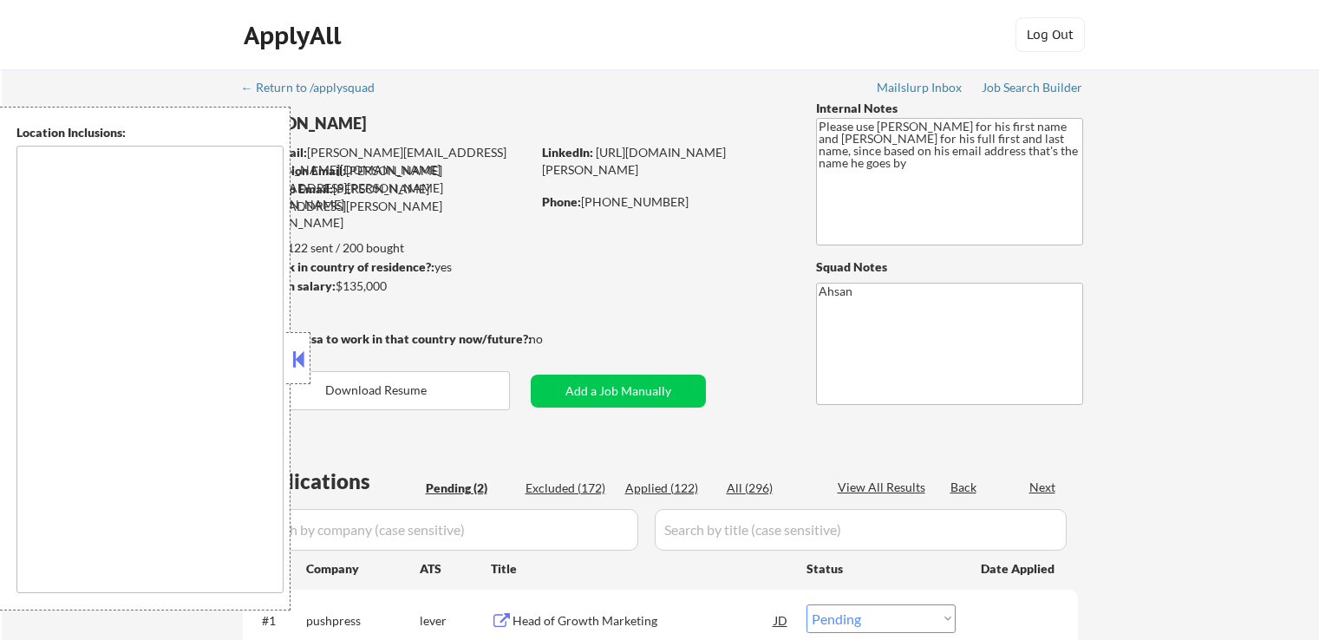
select select ""pending""
type textarea "[GEOGRAPHIC_DATA], MD [GEOGRAPHIC_DATA], [GEOGRAPHIC_DATA] [GEOGRAPHIC_DATA], […"
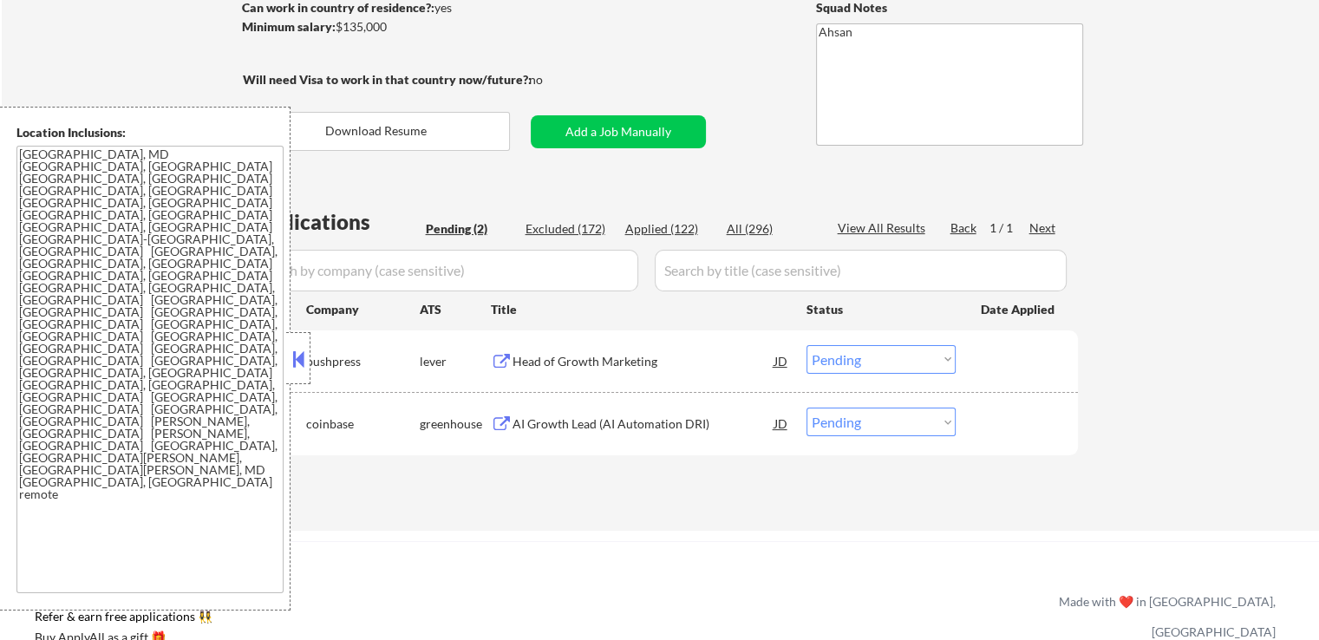
scroll to position [260, 0]
click at [592, 364] on div "Head of Growth Marketing" at bounding box center [643, 360] width 262 height 17
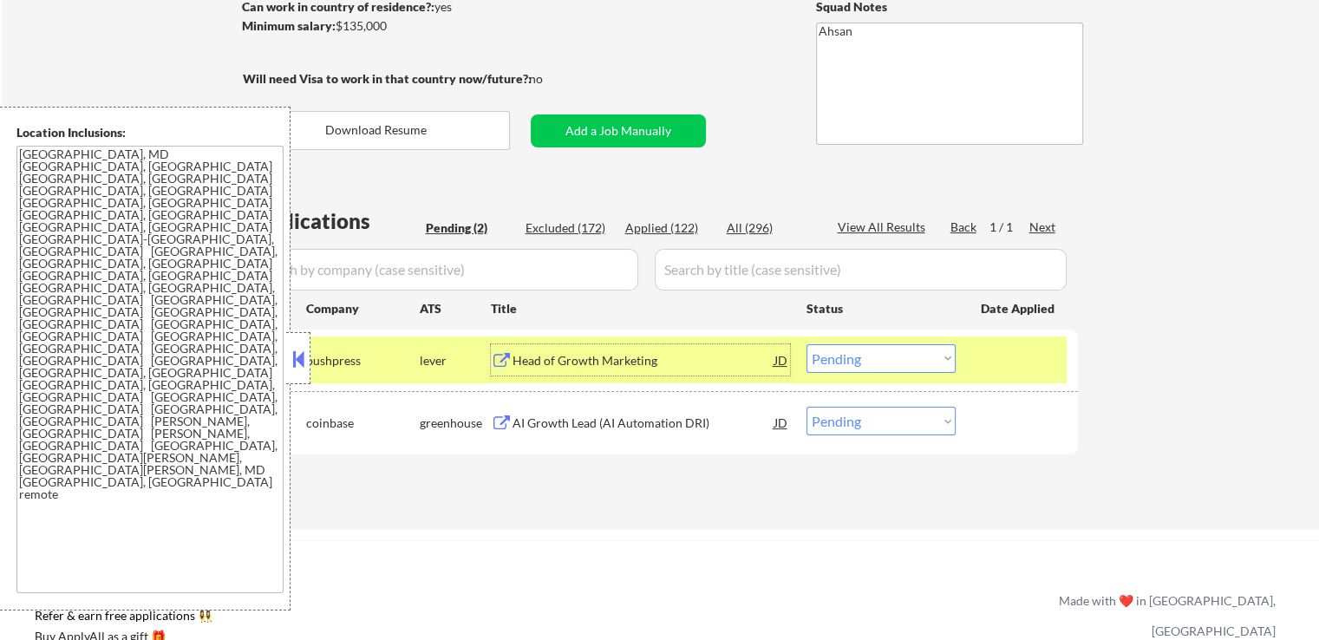
click at [635, 423] on div "AI Growth Lead (AI Automation DRI)" at bounding box center [643, 422] width 262 height 17
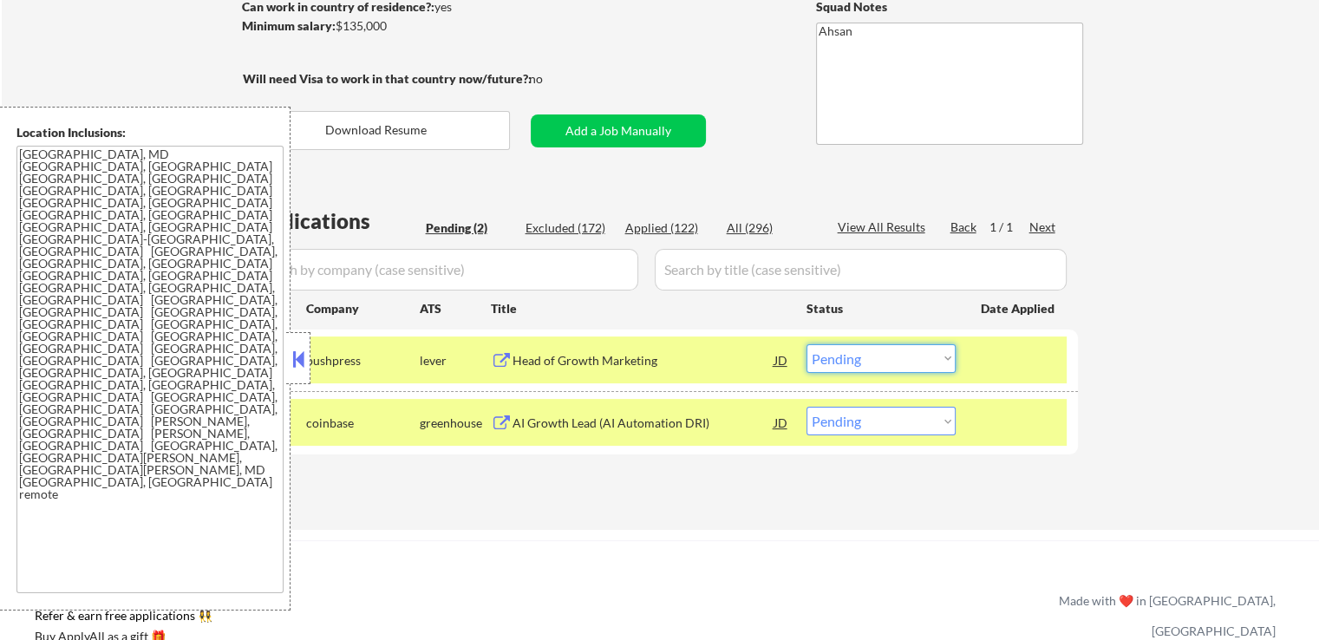
drag, startPoint x: 859, startPoint y: 355, endPoint x: 850, endPoint y: 371, distance: 18.6
click at [859, 355] on select "Choose an option... Pending Applied Excluded (Questions) Excluded (Expired) Exc…" at bounding box center [880, 358] width 149 height 29
click at [806, 344] on select "Choose an option... Pending Applied Excluded (Questions) Excluded (Expired) Exc…" at bounding box center [880, 358] width 149 height 29
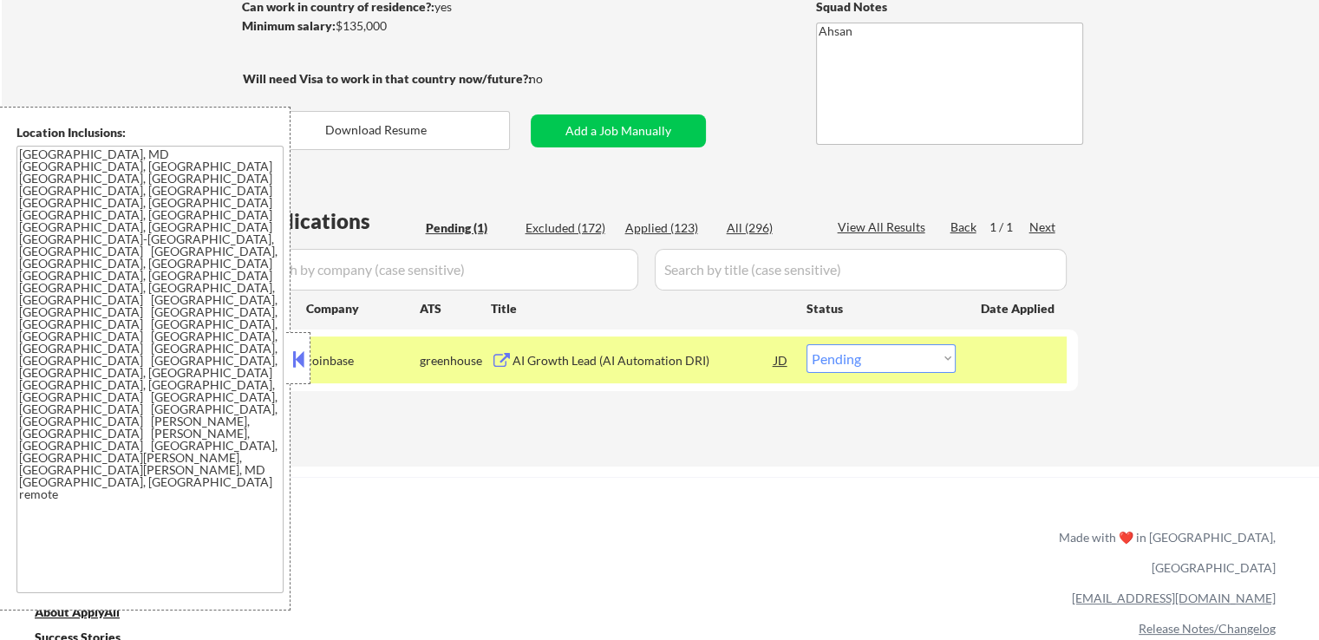
drag, startPoint x: 865, startPoint y: 359, endPoint x: 862, endPoint y: 371, distance: 12.6
click at [865, 359] on select "Choose an option... Pending Applied Excluded (Questions) Excluded (Expired) Exc…" at bounding box center [880, 358] width 149 height 29
select select ""applied""
click at [806, 344] on select "Choose an option... Pending Applied Excluded (Questions) Excluded (Expired) Exc…" at bounding box center [880, 358] width 149 height 29
click at [802, 424] on div "Applications Pending (1) Excluded (172) Applied (123) All (296) View All Result…" at bounding box center [660, 319] width 835 height 227
